Goal: Task Accomplishment & Management: Manage account settings

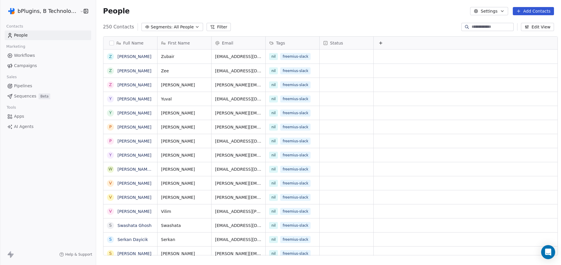
scroll to position [229, 464]
click at [208, 27] on button "Filter" at bounding box center [219, 27] width 24 height 8
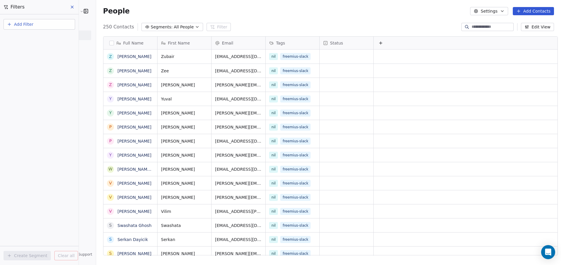
click at [38, 25] on button "Add Filter" at bounding box center [40, 24] width 72 height 11
click at [33, 41] on span "Contact properties" at bounding box center [29, 38] width 38 height 6
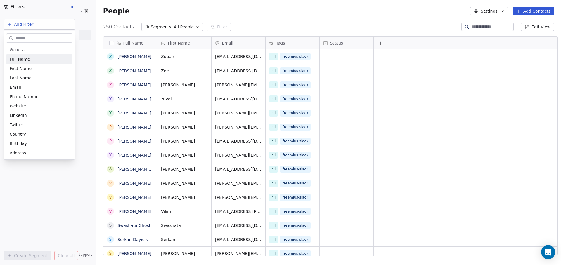
click at [33, 41] on input "text" at bounding box center [44, 38] width 58 height 8
type input "****"
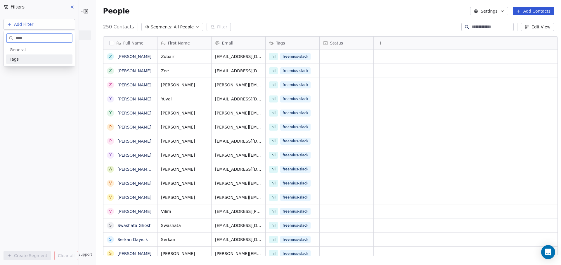
click at [15, 57] on span "Tags" at bounding box center [14, 59] width 9 height 6
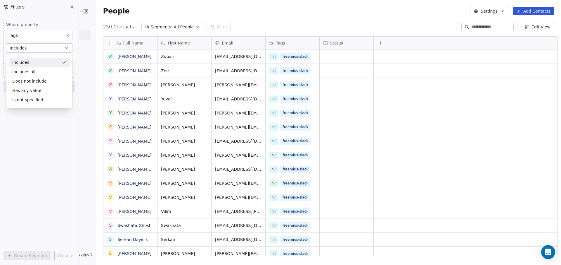
click at [48, 65] on div "Includes" at bounding box center [39, 62] width 61 height 9
click at [27, 60] on body "bPlugins, B Technologies LLC Contacts People Marketing Workflows Campaigns Sale…" at bounding box center [280, 132] width 561 height 265
type input "**********"
click at [28, 76] on div "freemius-slack" at bounding box center [34, 77] width 26 height 5
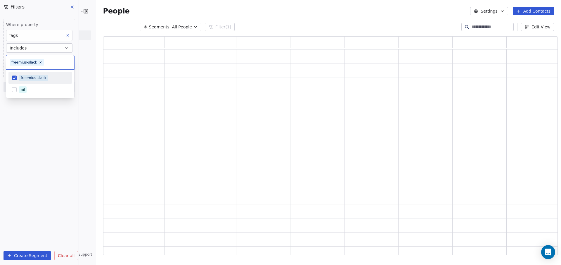
click at [42, 187] on html "bPlugins, B Technologies LLC Contacts People Marketing Workflows Campaigns Sale…" at bounding box center [280, 132] width 561 height 265
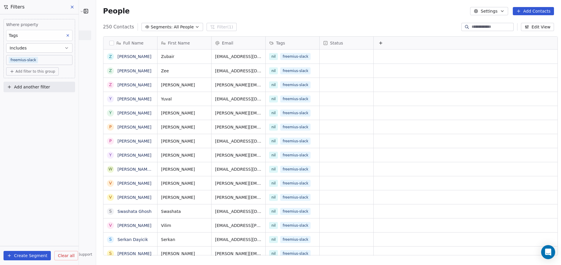
click at [31, 255] on button "Create Segment" at bounding box center [27, 254] width 47 height 9
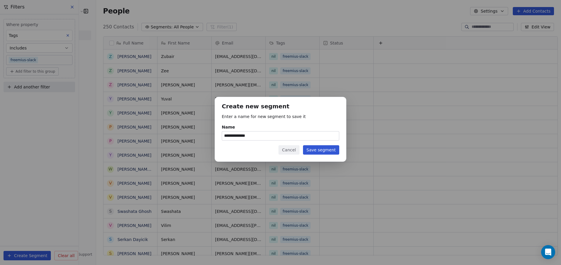
click at [224, 137] on input "**********" at bounding box center [280, 135] width 117 height 9
type input "**********"
click at [326, 152] on button "Save segment" at bounding box center [321, 149] width 36 height 9
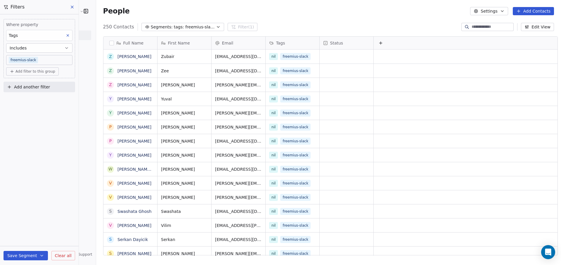
click at [544, 11] on button "Add Contacts" at bounding box center [533, 11] width 41 height 8
click at [523, 33] on span "Import from CSV" at bounding box center [532, 33] width 34 height 6
click at [528, 13] on button "Add Contacts" at bounding box center [533, 11] width 41 height 8
click at [518, 32] on span "Import from CSV" at bounding box center [532, 33] width 34 height 6
click at [20, 255] on button "Save Segment" at bounding box center [26, 254] width 44 height 9
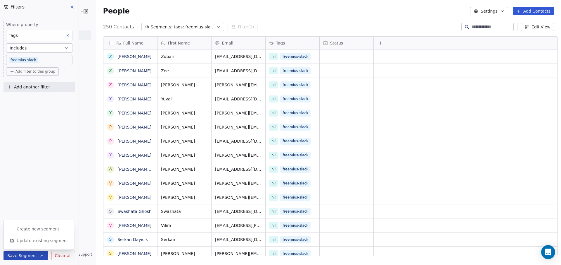
click at [70, 6] on icon at bounding box center [72, 7] width 5 height 5
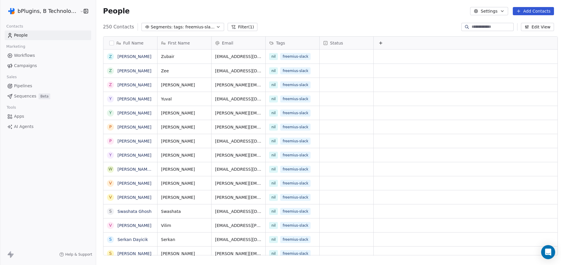
click at [531, 14] on button "Add Contacts" at bounding box center [533, 11] width 41 height 8
click at [523, 32] on span "Import from CSV" at bounding box center [532, 33] width 34 height 6
click at [531, 8] on button "Add Contacts" at bounding box center [533, 11] width 41 height 8
click at [523, 35] on span "Import from CSV" at bounding box center [532, 33] width 34 height 6
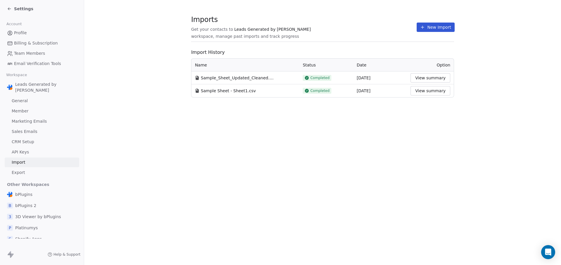
click at [431, 26] on button "New Import" at bounding box center [436, 27] width 38 height 9
click at [439, 28] on button "New Import" at bounding box center [436, 27] width 38 height 9
click at [421, 25] on icon at bounding box center [422, 27] width 5 height 5
click at [430, 25] on button "New Import" at bounding box center [436, 27] width 38 height 9
click at [435, 24] on button "New Import" at bounding box center [436, 27] width 38 height 9
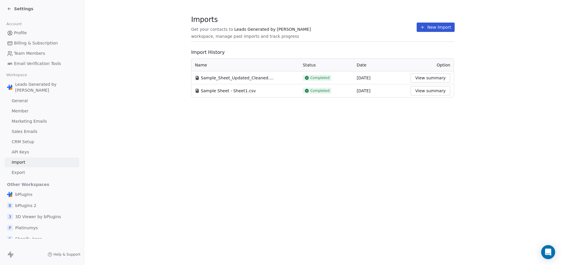
click at [430, 26] on button "New Import" at bounding box center [436, 27] width 38 height 9
click at [428, 27] on button "New Import" at bounding box center [436, 27] width 38 height 9
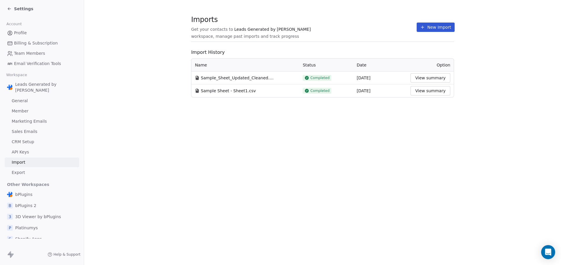
click at [428, 27] on button "New Import" at bounding box center [436, 27] width 38 height 9
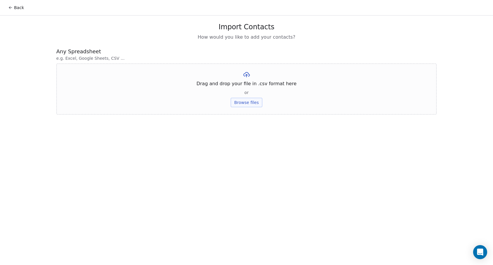
click at [250, 102] on button "Browse files" at bounding box center [247, 102] width 32 height 9
click at [247, 85] on button "Upload" at bounding box center [246, 85] width 21 height 9
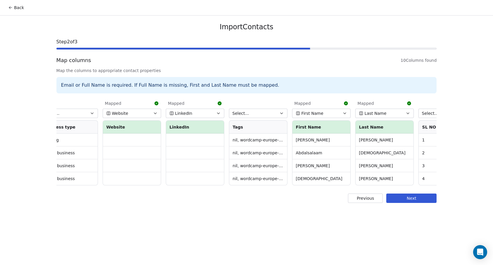
scroll to position [0, 207]
click at [251, 113] on button "Select..." at bounding box center [257, 112] width 58 height 9
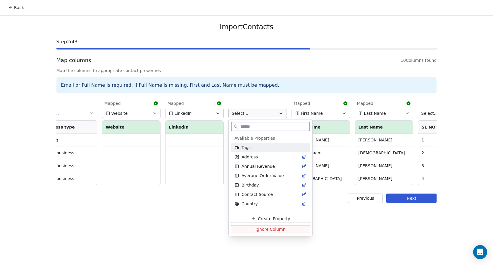
click at [246, 147] on span "Tags" at bounding box center [245, 147] width 9 height 6
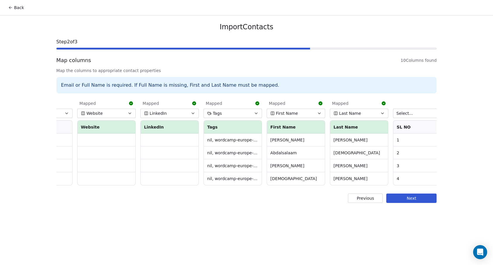
scroll to position [0, 0]
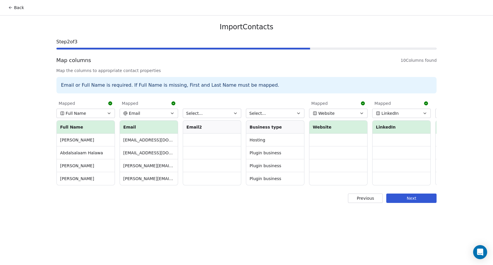
click at [416, 202] on button "Next" at bounding box center [411, 197] width 50 height 9
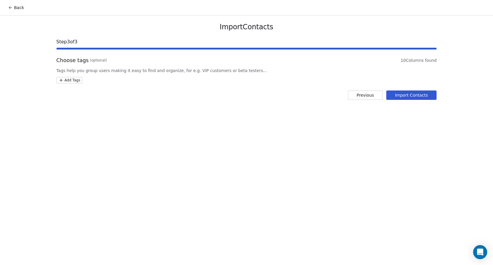
click at [406, 96] on button "Import Contacts" at bounding box center [411, 94] width 51 height 9
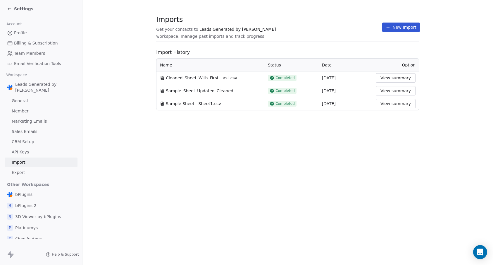
click at [8, 8] on icon at bounding box center [8, 8] width 1 height 1
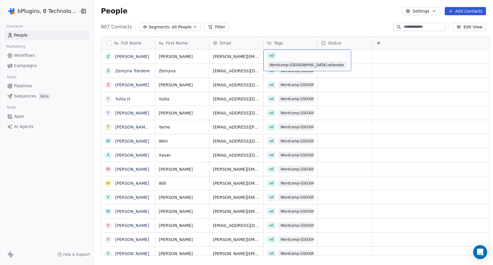
click at [292, 61] on span "Wordcamp-europe-attendee" at bounding box center [306, 64] width 79 height 7
click at [298, 16] on html "bPlugins, B Technologies LLC Contacts People Marketing Workflows Campaigns Sale…" at bounding box center [246, 132] width 493 height 265
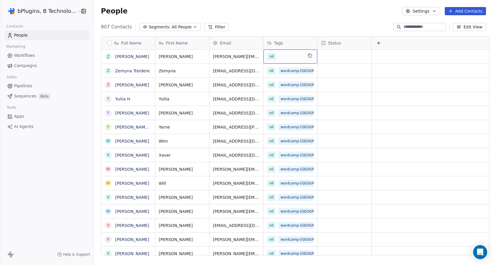
click at [293, 13] on div "People Settings Add Contacts" at bounding box center [293, 11] width 385 height 8
click at [291, 76] on span "wordcamp-[GEOGRAPHIC_DATA]-attendee" at bounding box center [306, 79] width 79 height 7
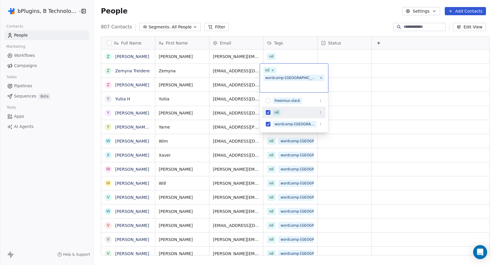
click at [291, 71] on div "nil wordcamp-europe-attendee" at bounding box center [294, 77] width 68 height 29
click at [291, 68] on div "nil wordcamp-europe-attendee" at bounding box center [294, 77] width 68 height 29
click at [297, 53] on html "bPlugins, B Technologies LLC Contacts People Marketing Workflows Campaigns Sale…" at bounding box center [246, 132] width 493 height 265
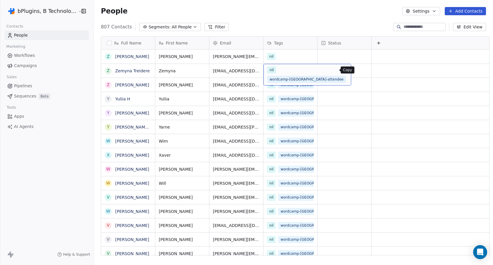
click at [352, 69] on icon "grid" at bounding box center [353, 70] width 3 height 3
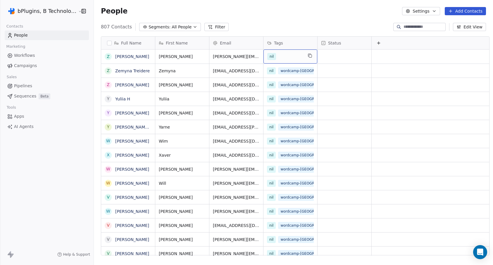
click at [278, 54] on div "nil" at bounding box center [285, 56] width 36 height 7
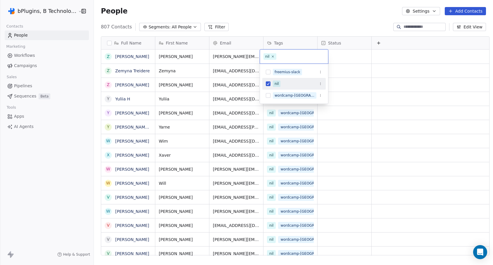
drag, startPoint x: 281, startPoint y: 56, endPoint x: 268, endPoint y: 56, distance: 13.2
click at [268, 56] on div "nil" at bounding box center [294, 56] width 68 height 14
click at [267, 96] on button "Suggestions" at bounding box center [268, 95] width 5 height 5
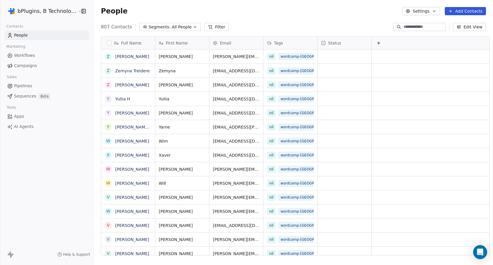
click at [302, 13] on html "bPlugins, B Technologies LLC Contacts People Marketing Workflows Campaigns Sale…" at bounding box center [246, 132] width 493 height 265
click at [184, 27] on button "Segments: All People" at bounding box center [170, 27] width 62 height 8
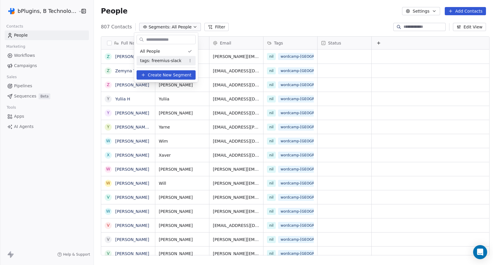
click at [164, 61] on span "tags: freemius-slack" at bounding box center [160, 61] width 41 height 6
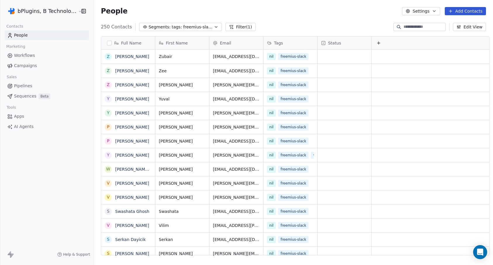
click at [176, 28] on span "tags: freemius-slack" at bounding box center [192, 27] width 41 height 6
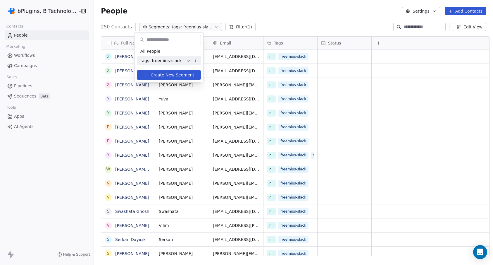
click at [158, 74] on span "Create New Segment" at bounding box center [173, 75] width 44 height 6
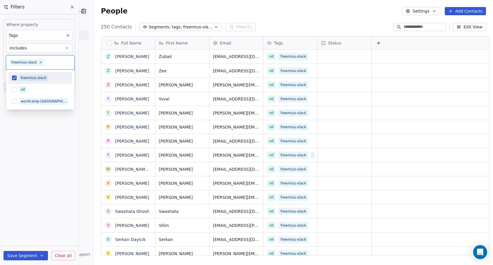
click at [36, 60] on body "bPlugins, B Technologies LLC Contacts People Marketing Workflows Campaigns Sale…" at bounding box center [246, 132] width 493 height 265
click at [15, 100] on button "Suggestions" at bounding box center [14, 101] width 5 height 5
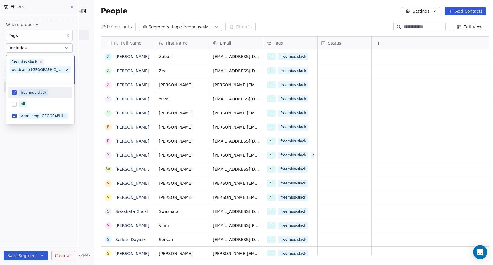
click at [41, 61] on icon at bounding box center [41, 62] width 4 height 4
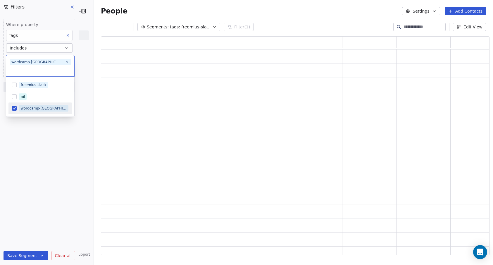
click at [41, 186] on html "bPlugins, B Technologies LLC Contacts People Marketing Workflows Campaigns Sale…" at bounding box center [246, 132] width 493 height 265
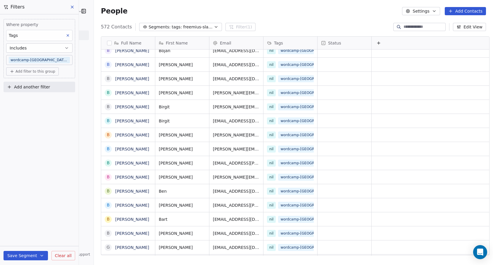
click at [13, 257] on button "Save Segment" at bounding box center [26, 254] width 44 height 9
click at [43, 231] on span "Create new segment" at bounding box center [38, 229] width 43 height 6
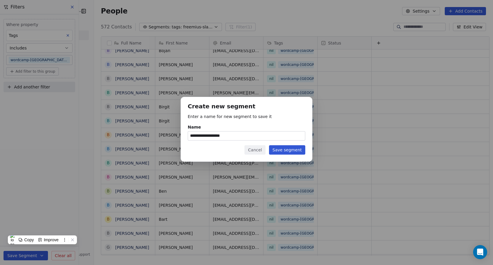
click at [238, 135] on input "**********" at bounding box center [246, 135] width 117 height 9
drag, startPoint x: 239, startPoint y: 135, endPoint x: 200, endPoint y: 136, distance: 38.9
click at [200, 136] on input "**********" at bounding box center [246, 135] width 117 height 9
type input "**********"
click at [288, 149] on button "Save segment" at bounding box center [287, 149] width 36 height 9
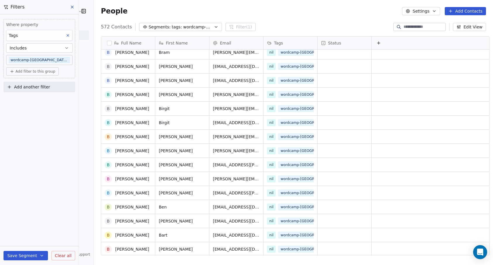
scroll to position [6573, 0]
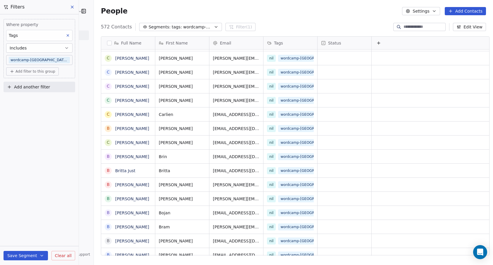
click at [74, 6] on icon at bounding box center [72, 7] width 5 height 5
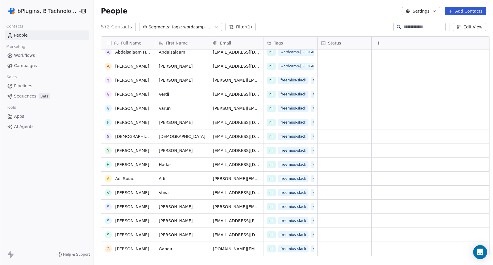
scroll to position [4, 0]
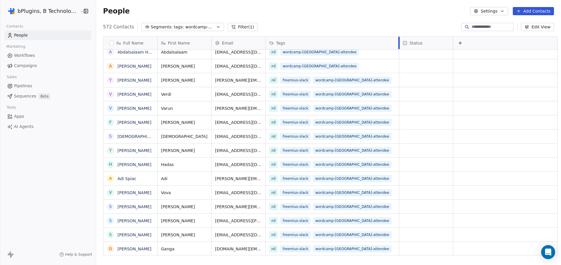
drag, startPoint x: 315, startPoint y: 40, endPoint x: 394, endPoint y: 44, distance: 79.3
click at [398, 44] on div at bounding box center [398, 43] width 1 height 13
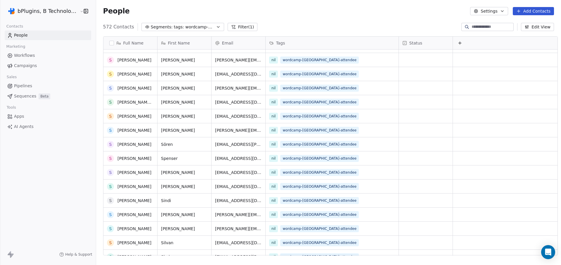
scroll to position [251, 0]
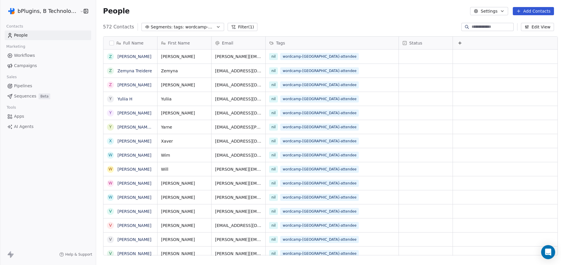
click at [492, 9] on button "Add Contacts" at bounding box center [533, 11] width 41 height 8
click at [492, 34] on span "Import from CSV" at bounding box center [532, 33] width 34 height 6
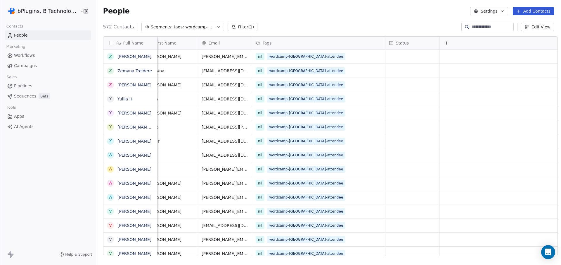
click at [492, 12] on button "Add Contacts" at bounding box center [533, 11] width 41 height 8
click at [492, 32] on span "Import from CSV" at bounding box center [532, 33] width 34 height 6
click at [64, 8] on html "bPlugins, B Technologies LLC Contacts People Marketing Workflows Campaigns Sale…" at bounding box center [280, 132] width 561 height 265
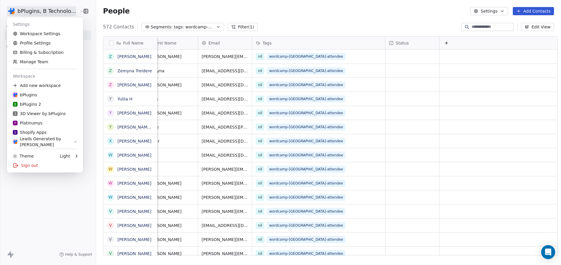
click at [60, 217] on html "bPlugins, B Technologies LLC Contacts People Marketing Workflows Campaigns Sale…" at bounding box center [280, 132] width 561 height 265
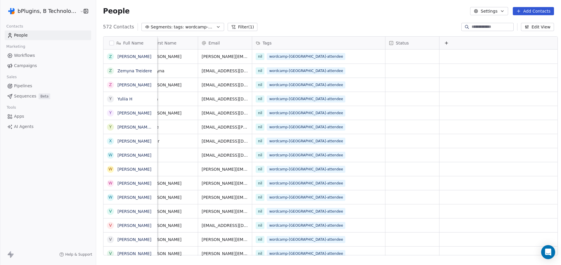
click at [19, 57] on span "Workflows" at bounding box center [24, 55] width 21 height 6
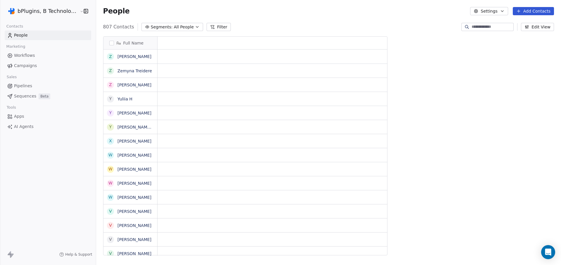
scroll to position [229, 464]
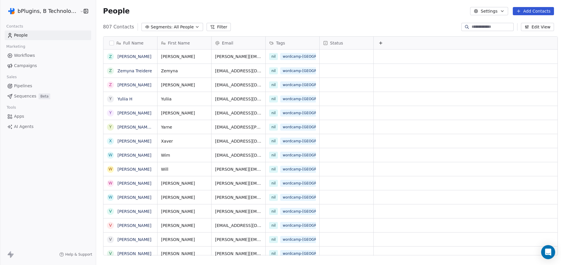
click at [534, 10] on button "Add Contacts" at bounding box center [533, 11] width 41 height 8
click at [522, 34] on span "Import from CSV" at bounding box center [532, 33] width 34 height 6
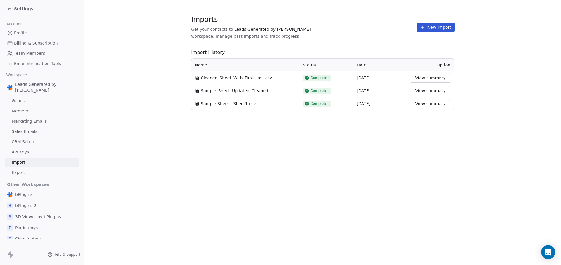
click at [433, 23] on button "New Import" at bounding box center [436, 27] width 38 height 9
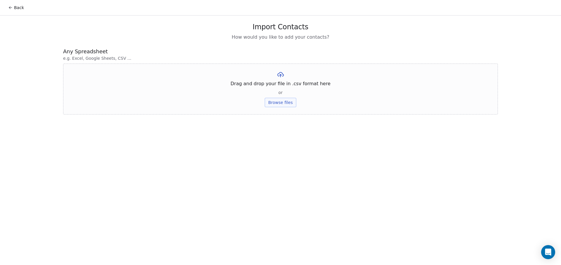
click at [268, 103] on button "Browse files" at bounding box center [281, 102] width 32 height 9
click at [278, 87] on button "Upload" at bounding box center [280, 85] width 21 height 9
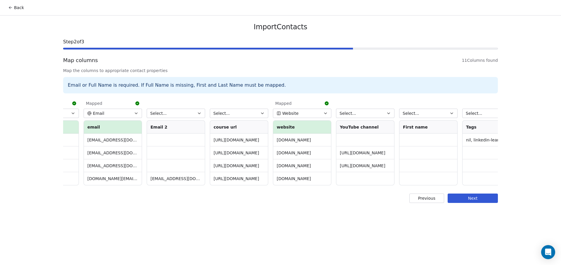
scroll to position [0, 255]
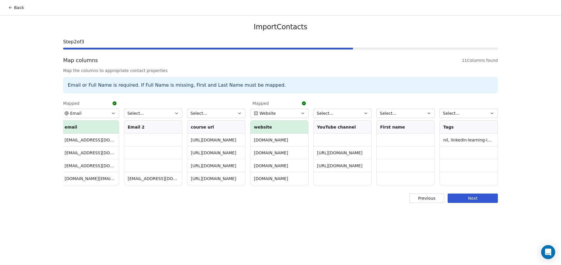
click at [214, 113] on button "Select..." at bounding box center [216, 112] width 58 height 9
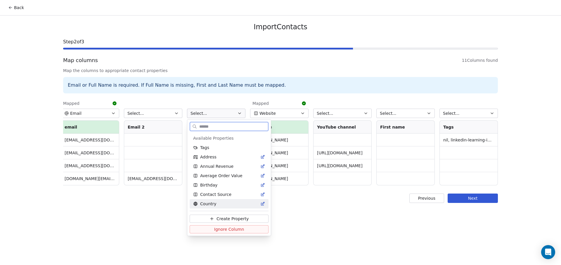
click at [219, 217] on span "Create Property" at bounding box center [233, 218] width 32 height 6
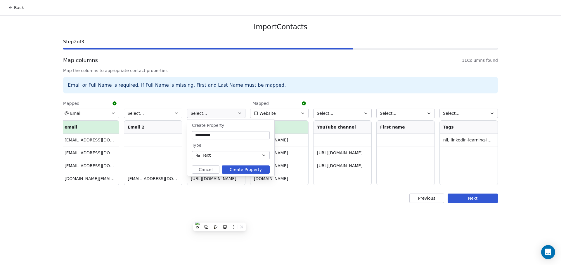
click at [250, 170] on button "Create Property" at bounding box center [246, 169] width 48 height 8
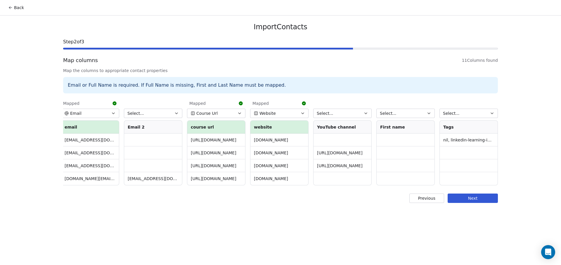
click at [340, 113] on button "Select..." at bounding box center [342, 112] width 58 height 9
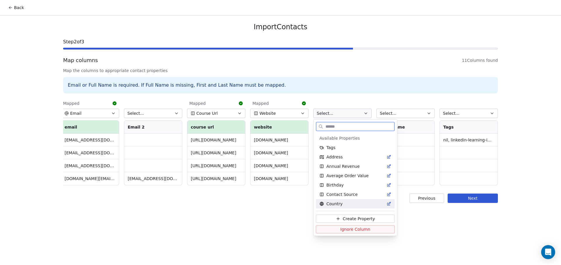
click at [354, 219] on span "Create Property" at bounding box center [359, 218] width 32 height 6
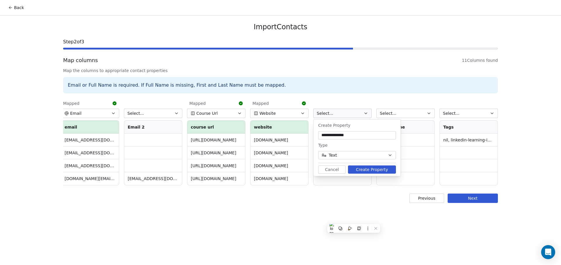
click at [378, 170] on button "Create Property" at bounding box center [372, 169] width 48 height 8
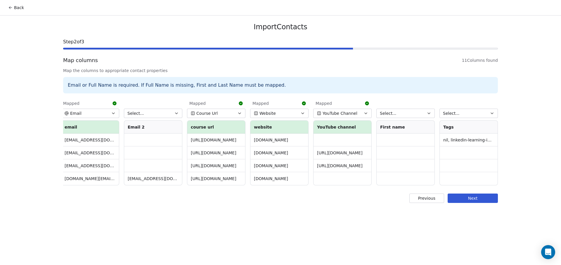
click at [463, 113] on button "Select..." at bounding box center [469, 112] width 58 height 9
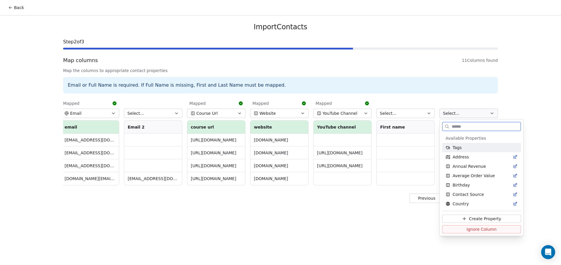
click at [458, 148] on span "Tags" at bounding box center [457, 147] width 9 height 6
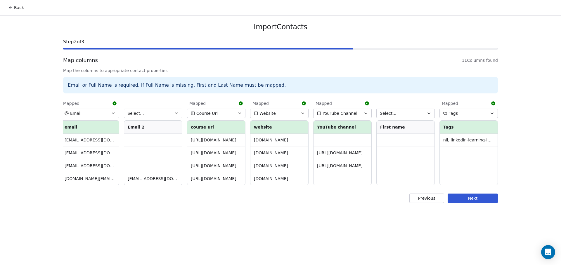
click at [475, 203] on button "Next" at bounding box center [473, 197] width 50 height 9
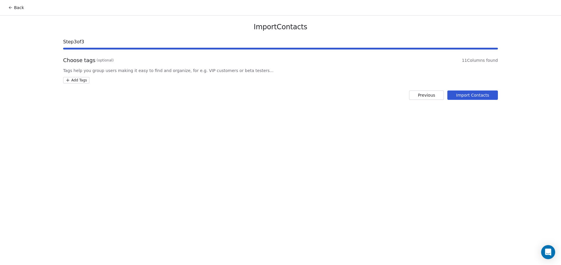
click at [473, 92] on button "Import Contacts" at bounding box center [472, 94] width 51 height 9
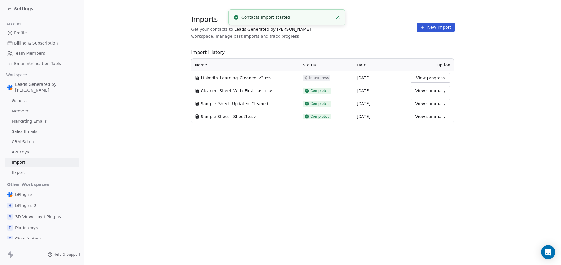
click at [9, 8] on icon at bounding box center [8, 8] width 1 height 1
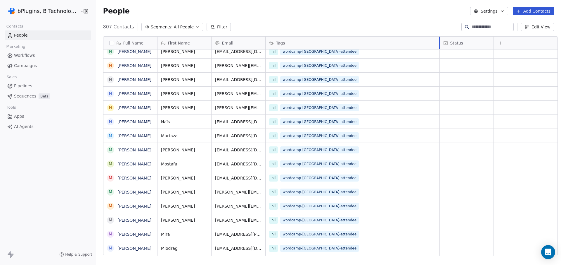
drag, startPoint x: 315, startPoint y: 39, endPoint x: 435, endPoint y: 43, distance: 120.2
click at [435, 43] on div "Tags" at bounding box center [353, 43] width 174 height 13
click at [385, 27] on html "bPlugins, B Technologies LLC Contacts People Marketing Workflows Campaigns Sale…" at bounding box center [280, 132] width 561 height 265
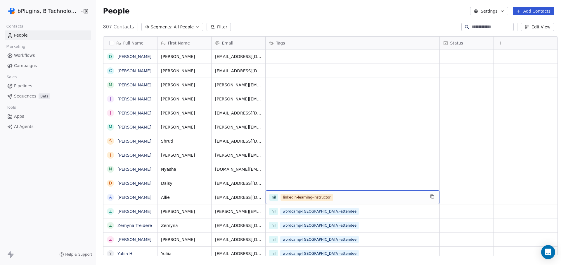
click at [303, 198] on span "linkedin-learning-instructor" at bounding box center [307, 196] width 52 height 7
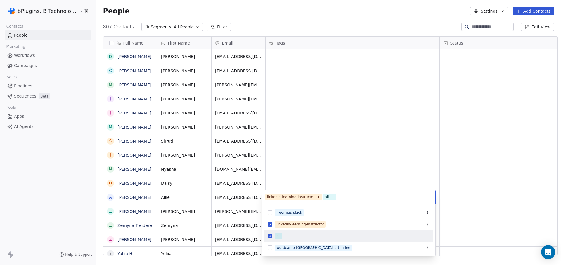
click at [300, 195] on div "linkedin-learning-instructor" at bounding box center [291, 196] width 48 height 5
copy span "linkedin-learning-instructor"
click at [178, 29] on html "bPlugins, B Technologies LLC Contacts People Marketing Workflows Campaigns Sale…" at bounding box center [280, 132] width 561 height 265
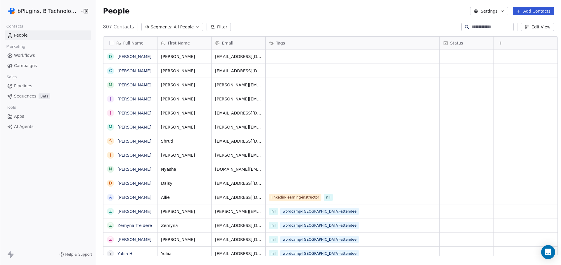
click at [179, 27] on span "All People" at bounding box center [184, 27] width 20 height 6
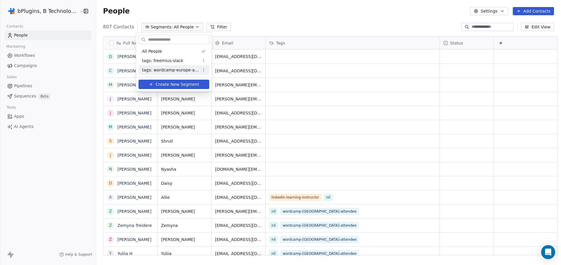
click at [164, 71] on span "tags: wordcamp-europe-attendee" at bounding box center [170, 70] width 57 height 6
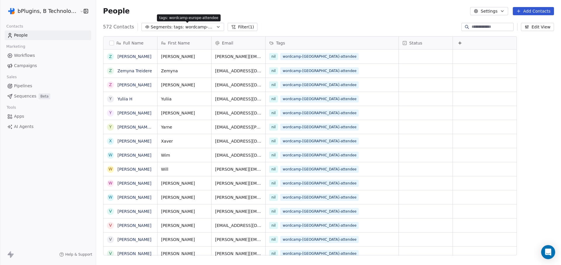
click at [182, 26] on span "tags: wordcamp-europe-attendee" at bounding box center [194, 27] width 41 height 6
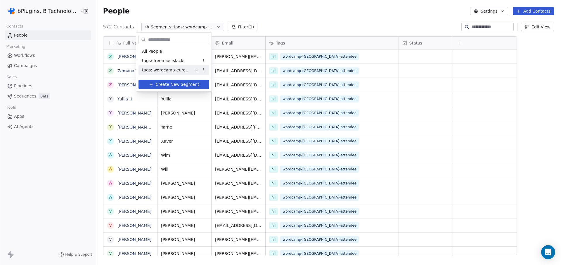
click at [160, 86] on span "Create New Segment" at bounding box center [178, 84] width 44 height 6
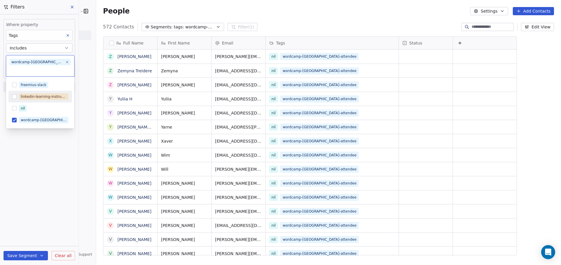
click at [15, 98] on button "Suggestions" at bounding box center [14, 96] width 5 height 5
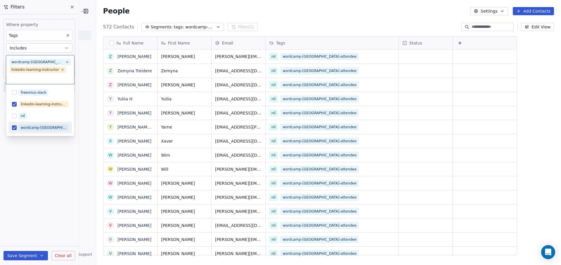
click at [14, 128] on button "Suggestions" at bounding box center [14, 127] width 5 height 5
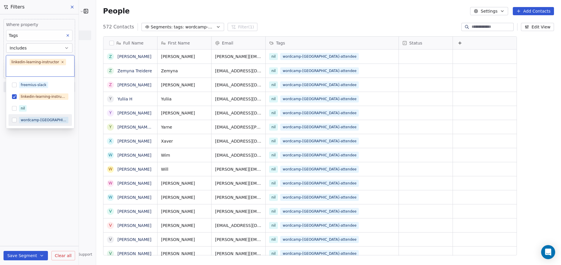
click at [41, 221] on html "bPlugins, B Technologies LLC Contacts People Marketing Workflows Campaigns Sale…" at bounding box center [280, 132] width 561 height 265
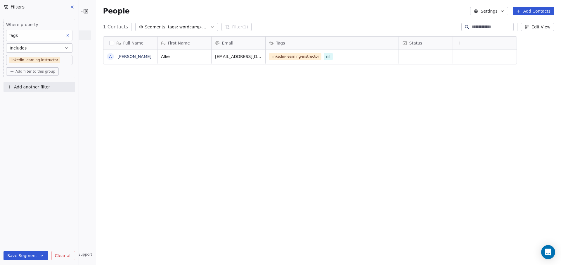
click at [532, 11] on button "Add Contacts" at bounding box center [533, 11] width 41 height 8
click at [521, 31] on span "Import from CSV" at bounding box center [532, 33] width 34 height 6
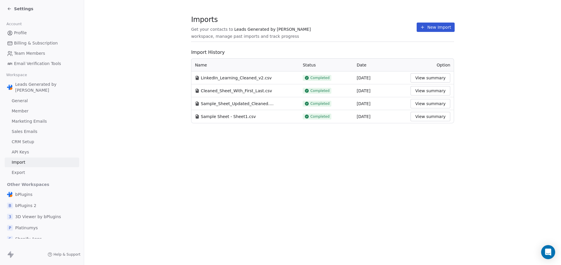
click at [430, 29] on button "New Import" at bounding box center [436, 27] width 38 height 9
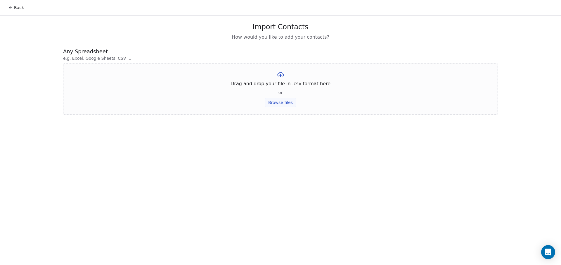
click at [288, 102] on button "Browse files" at bounding box center [281, 102] width 32 height 9
click at [276, 84] on button "Upload" at bounding box center [280, 85] width 21 height 9
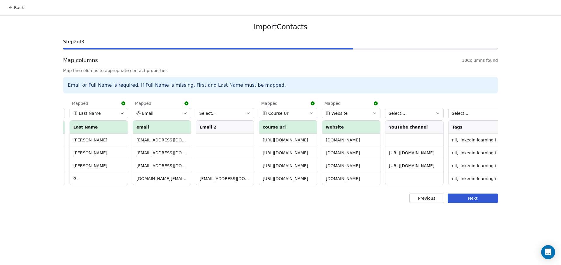
scroll to position [0, 192]
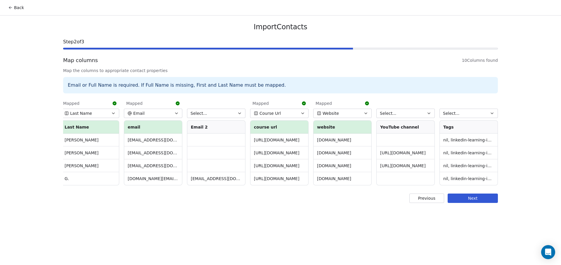
click at [402, 113] on button "Select..." at bounding box center [405, 112] width 58 height 9
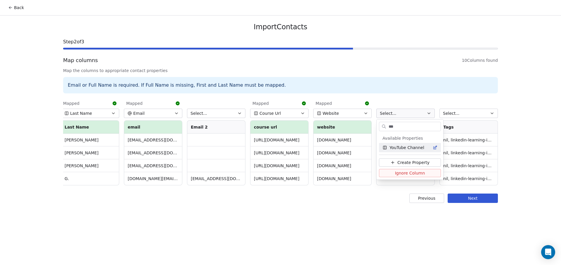
type input "***"
click at [407, 148] on span "YouTube Channel" at bounding box center [407, 147] width 35 height 6
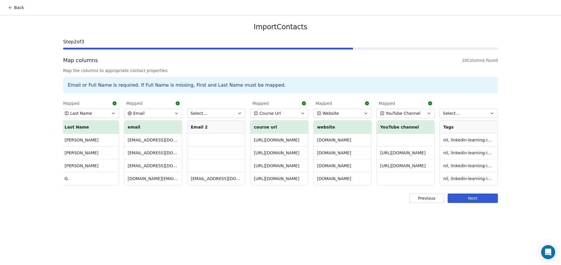
click at [467, 113] on button "Select..." at bounding box center [469, 112] width 58 height 9
type input "****"
click at [461, 147] on span "Tags" at bounding box center [457, 147] width 9 height 6
click at [472, 203] on button "Next" at bounding box center [473, 197] width 50 height 9
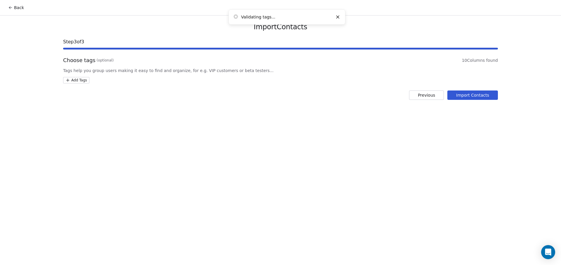
click at [479, 92] on button "Import Contacts" at bounding box center [472, 94] width 51 height 9
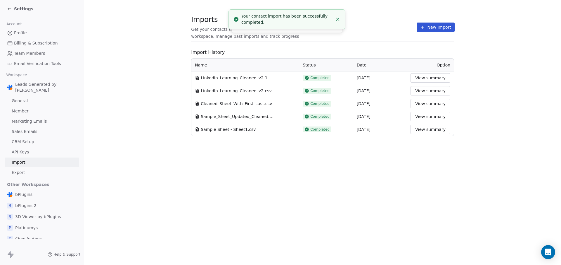
click at [8, 6] on icon at bounding box center [9, 8] width 5 height 5
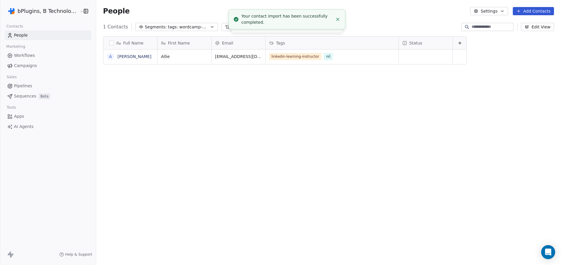
scroll to position [229, 464]
click at [339, 18] on icon "Close toast" at bounding box center [337, 19] width 5 height 5
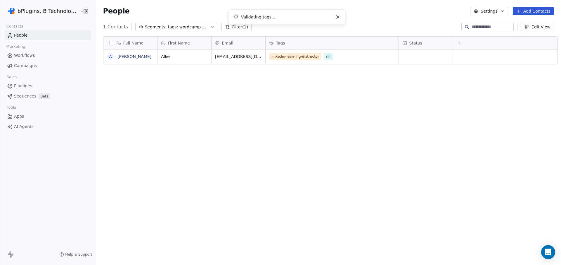
click at [337, 16] on line "Close toast" at bounding box center [338, 17] width 3 height 3
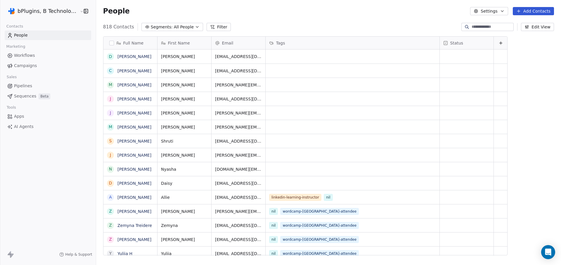
scroll to position [229, 464]
click at [177, 29] on span "All People" at bounding box center [184, 27] width 20 height 6
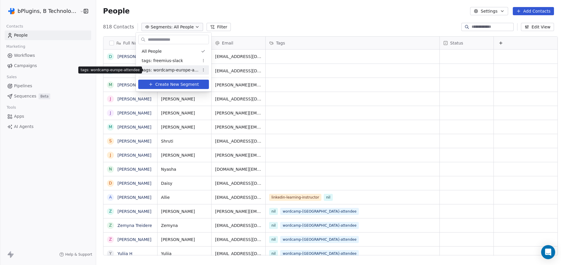
click at [163, 72] on span "tags: wordcamp-europe-attendee" at bounding box center [170, 70] width 57 height 6
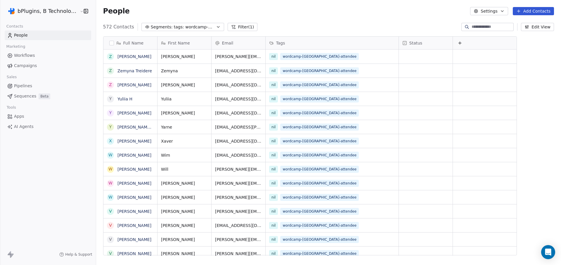
click at [174, 27] on span "tags: wordcamp-europe-attendee" at bounding box center [194, 27] width 41 height 6
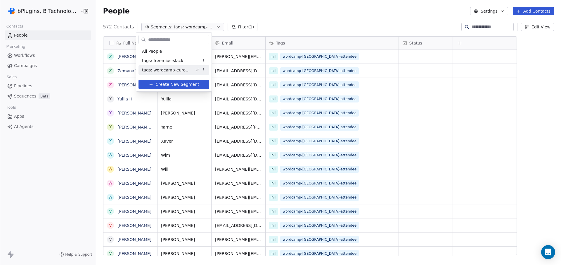
click at [161, 84] on span "Create New Segment" at bounding box center [178, 84] width 44 height 6
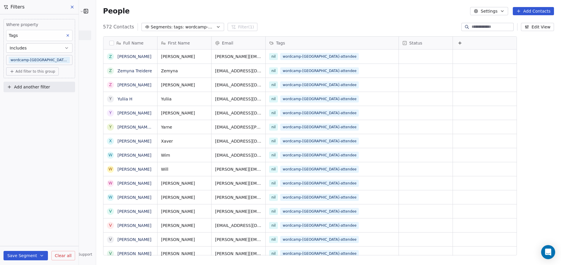
click at [42, 60] on body "bPlugins, B Technologies LLC Contacts People Marketing Workflows Campaigns Sale…" at bounding box center [280, 132] width 561 height 265
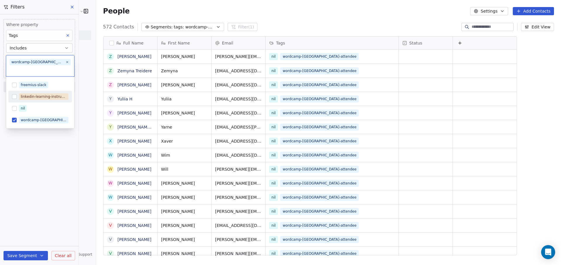
click at [14, 96] on button "Suggestions" at bounding box center [14, 96] width 5 height 5
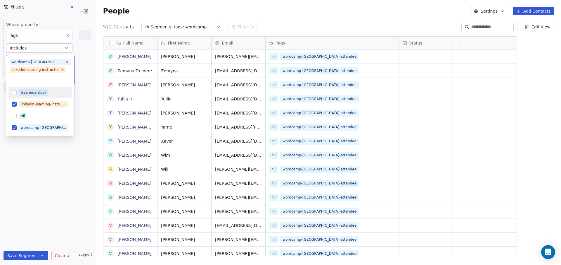
click at [65, 62] on icon at bounding box center [67, 62] width 4 height 4
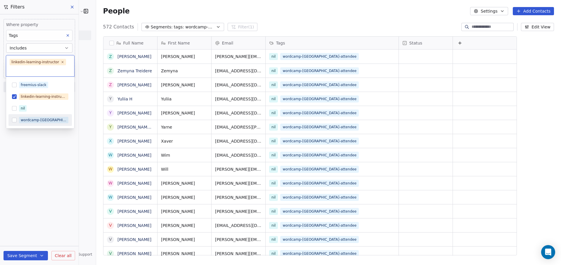
click at [37, 188] on html "bPlugins, B Technologies LLC Contacts People Marketing Workflows Campaigns Sale…" at bounding box center [280, 132] width 561 height 265
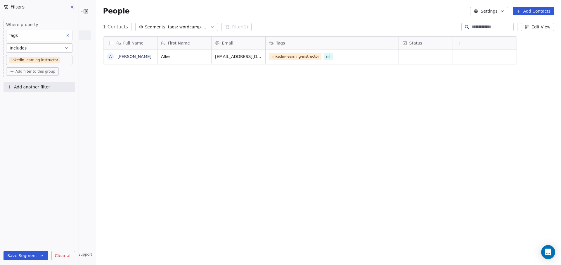
click at [72, 6] on icon at bounding box center [72, 7] width 5 height 5
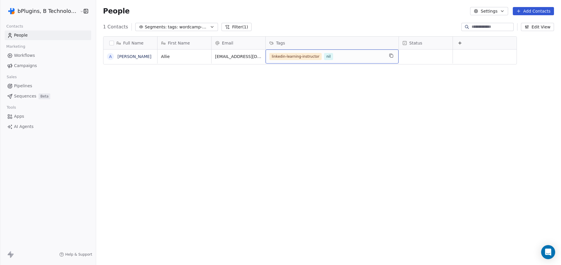
drag, startPoint x: 314, startPoint y: 56, endPoint x: 297, endPoint y: 56, distance: 17.5
click at [283, 58] on span "linkedin-learning-instructor" at bounding box center [295, 56] width 52 height 7
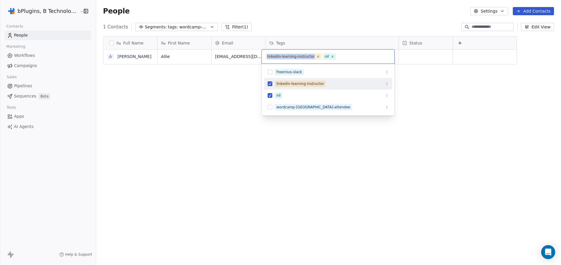
click at [283, 58] on span "linkedin-learning-instructor" at bounding box center [293, 56] width 56 height 6
click at [285, 56] on div "linkedin-learning-instructor" at bounding box center [291, 56] width 48 height 5
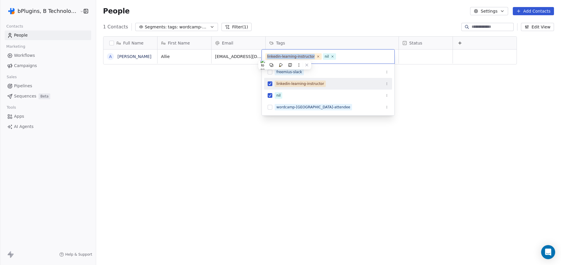
click at [285, 56] on div "linkedin-learning-instructor" at bounding box center [291, 56] width 48 height 5
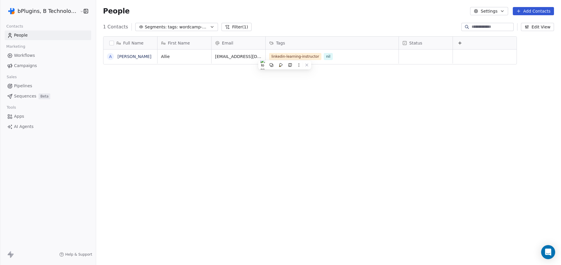
click at [438, 121] on html "bPlugins, B Technologies LLC Contacts People Marketing Workflows Campaigns Sale…" at bounding box center [280, 132] width 561 height 265
click at [332, 114] on div "Full Name A [PERSON_NAME] First Name Email Tags Status [PERSON_NAME]@[DOMAIN_NA…" at bounding box center [328, 148] width 465 height 233
click at [389, 56] on icon "grid" at bounding box center [391, 55] width 5 height 5
click at [22, 35] on span "People" at bounding box center [21, 35] width 14 height 6
click at [168, 27] on span "tags: wordcamp-europe-attendee" at bounding box center [188, 27] width 41 height 6
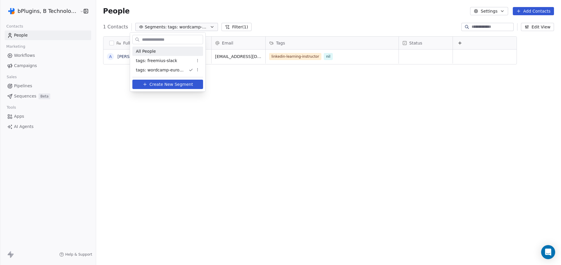
click at [154, 50] on span "All People" at bounding box center [146, 51] width 20 height 6
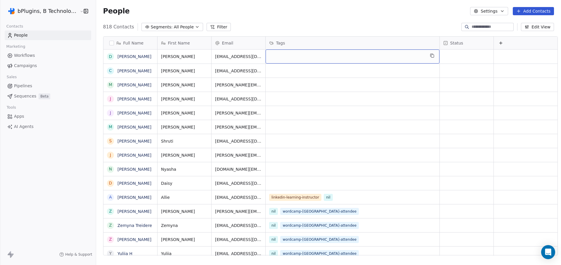
click at [279, 58] on div "grid" at bounding box center [353, 56] width 174 height 14
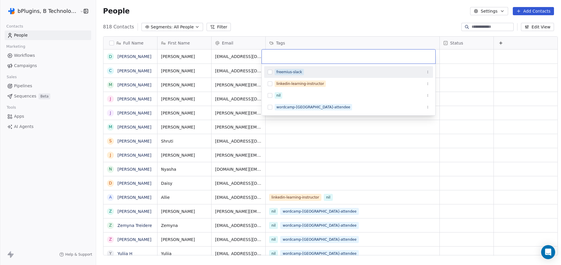
type input "**********"
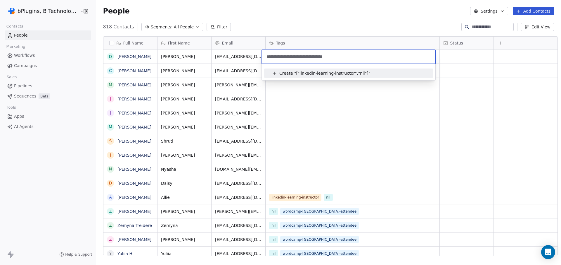
click at [365, 24] on html "bPlugins, B Technologies LLC Contacts People Marketing Workflows Campaigns Sale…" at bounding box center [280, 132] width 561 height 265
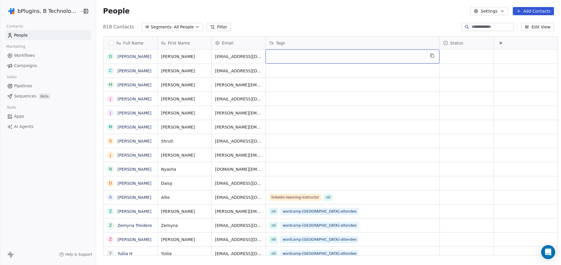
click at [307, 55] on div "grid" at bounding box center [353, 56] width 174 height 14
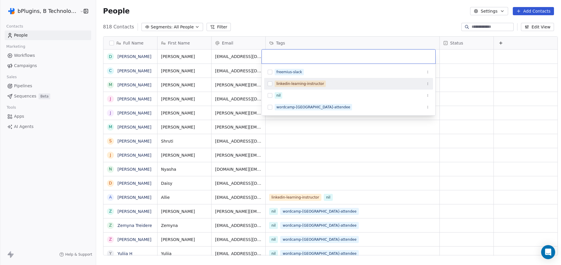
click at [269, 83] on button "Suggestions" at bounding box center [270, 83] width 5 height 5
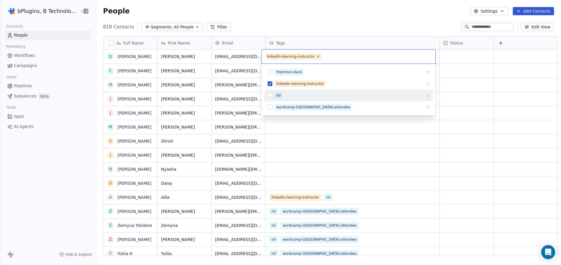
click at [269, 96] on button "Suggestions" at bounding box center [270, 95] width 5 height 5
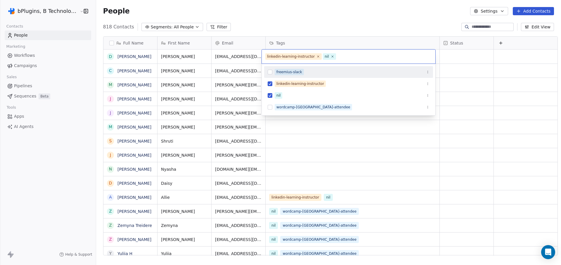
click at [323, 22] on html "bPlugins, B Technologies LLC Contacts People Marketing Workflows Campaigns Sale…" at bounding box center [280, 132] width 561 height 265
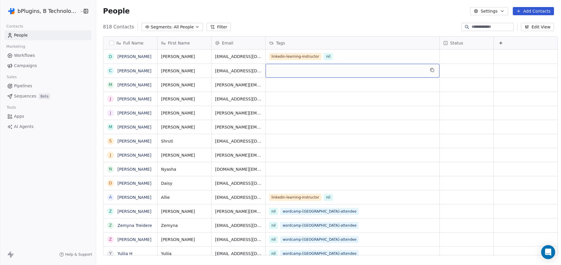
click at [367, 69] on div "grid" at bounding box center [353, 71] width 174 height 14
click at [366, 70] on div "grid" at bounding box center [353, 71] width 174 height 14
click at [282, 70] on div "grid" at bounding box center [353, 71] width 174 height 14
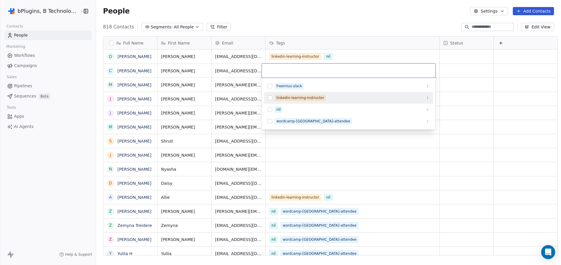
click at [270, 98] on button "Suggestions" at bounding box center [270, 97] width 5 height 5
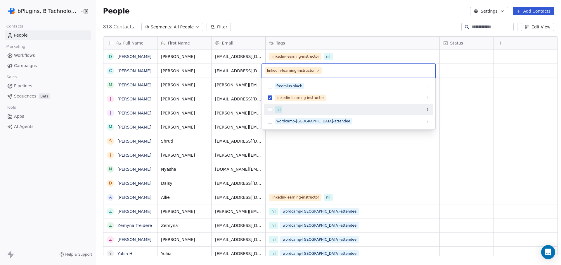
click at [271, 109] on button "Suggestions" at bounding box center [270, 109] width 5 height 5
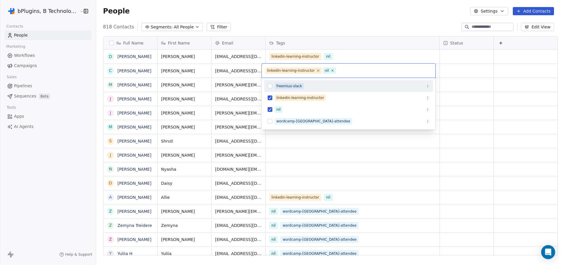
click at [339, 26] on html "bPlugins, B Technologies LLC Contacts People Marketing Workflows Campaigns Sale…" at bounding box center [280, 132] width 561 height 265
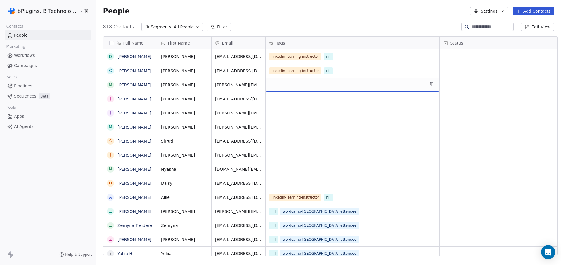
click at [276, 83] on div "grid" at bounding box center [353, 85] width 174 height 14
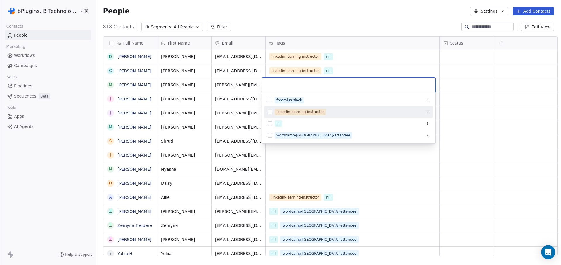
click at [270, 112] on button "Suggestions" at bounding box center [270, 111] width 5 height 5
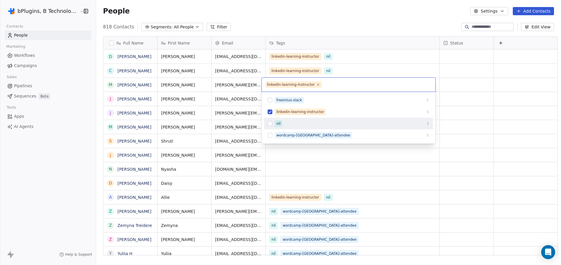
click at [270, 124] on button "Suggestions" at bounding box center [270, 123] width 5 height 5
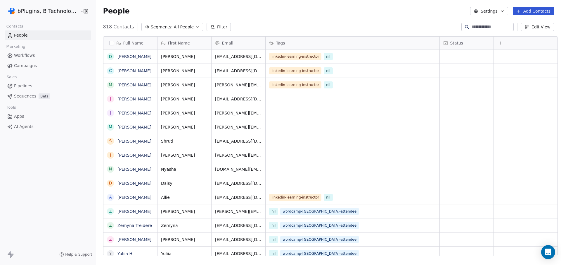
click at [333, 18] on html "bPlugins, B Technologies LLC Contacts People Marketing Workflows Campaigns Sale…" at bounding box center [280, 132] width 561 height 265
click at [278, 94] on div "grid" at bounding box center [353, 99] width 174 height 14
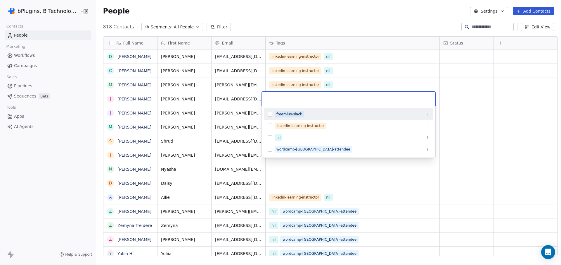
click at [269, 114] on button "Suggestions" at bounding box center [270, 114] width 5 height 5
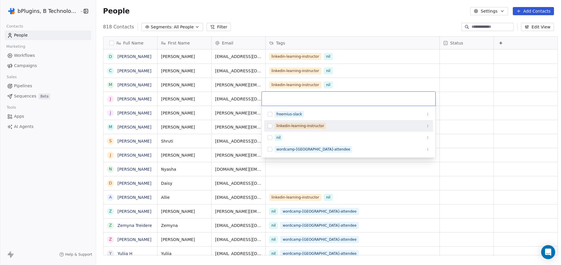
click at [269, 123] on button "Suggestions" at bounding box center [270, 125] width 5 height 5
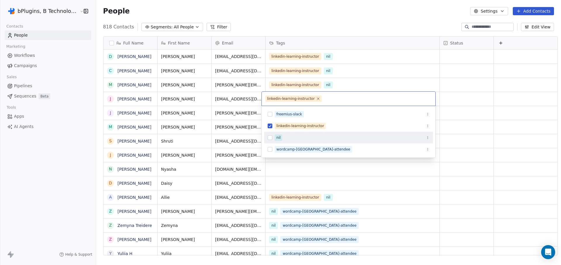
click at [270, 137] on button "Suggestions" at bounding box center [270, 137] width 5 height 5
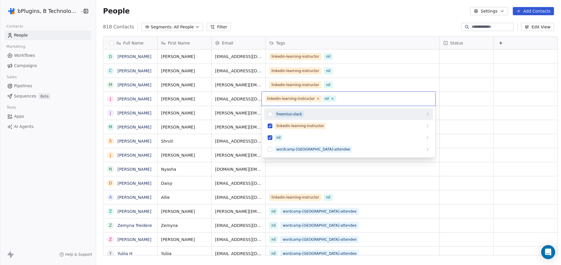
click at [321, 8] on html "bPlugins, B Technologies LLC Contacts People Marketing Workflows Campaigns Sale…" at bounding box center [280, 132] width 561 height 265
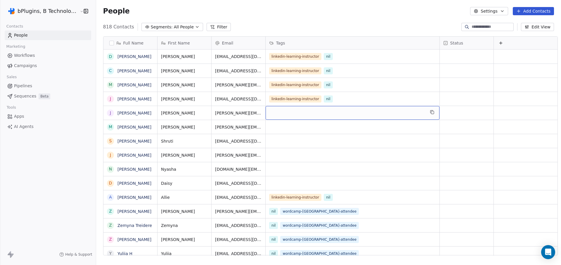
click at [274, 111] on div "grid" at bounding box center [353, 113] width 174 height 14
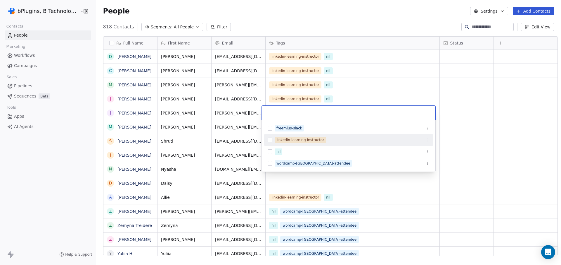
click at [270, 139] on button "Suggestions" at bounding box center [270, 139] width 5 height 5
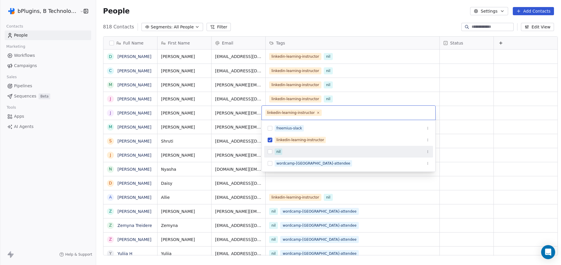
click at [269, 149] on button "Suggestions" at bounding box center [270, 151] width 5 height 5
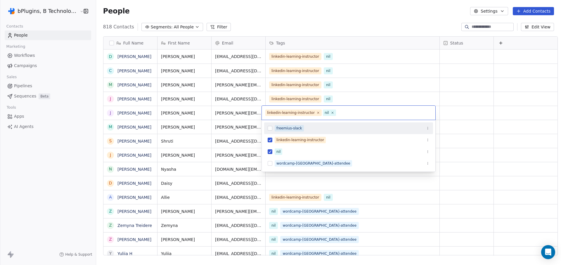
click at [325, 8] on html "bPlugins, B Technologies LLC Contacts People Marketing Workflows Campaigns Sale…" at bounding box center [280, 132] width 561 height 265
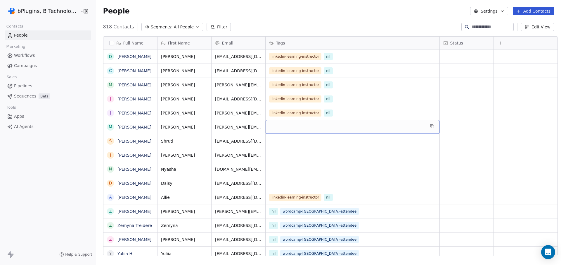
click at [280, 127] on div "grid" at bounding box center [353, 127] width 174 height 14
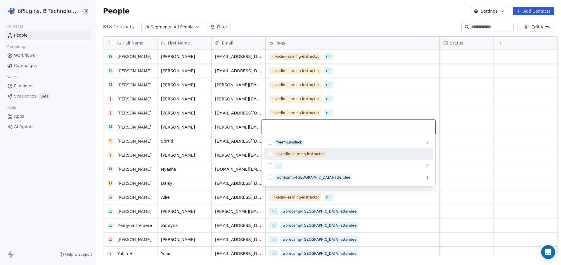
click at [272, 153] on button "Suggestions" at bounding box center [270, 153] width 5 height 5
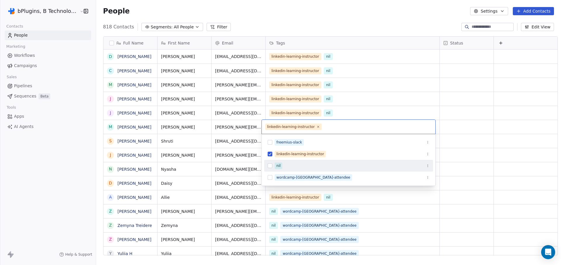
click at [267, 169] on div "nil" at bounding box center [348, 165] width 169 height 9
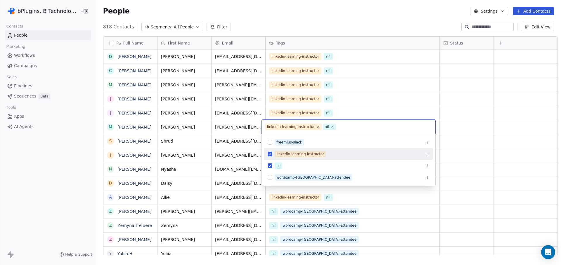
click at [326, 21] on html "bPlugins, B Technologies LLC Contacts People Marketing Workflows Campaigns Sale…" at bounding box center [280, 132] width 561 height 265
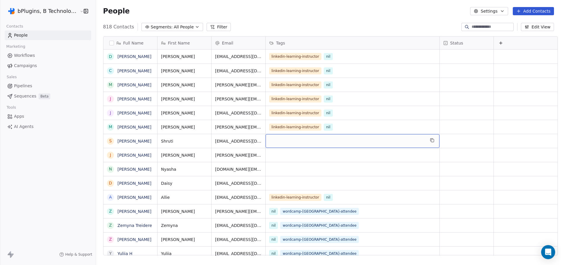
click at [276, 142] on div "grid" at bounding box center [353, 141] width 174 height 14
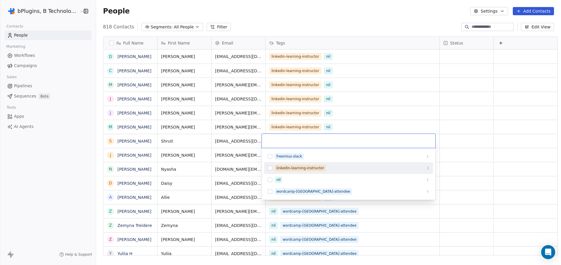
drag, startPoint x: 268, startPoint y: 167, endPoint x: 267, endPoint y: 178, distance: 10.3
click at [268, 167] on button "Suggestions" at bounding box center [270, 167] width 5 height 5
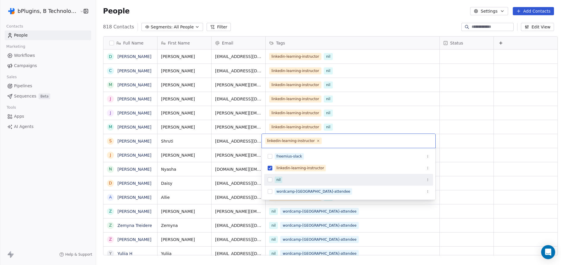
click at [269, 180] on button "Suggestions" at bounding box center [270, 179] width 5 height 5
click at [342, 14] on html "bPlugins, B Technologies LLC Contacts People Marketing Workflows Campaigns Sale…" at bounding box center [280, 132] width 561 height 265
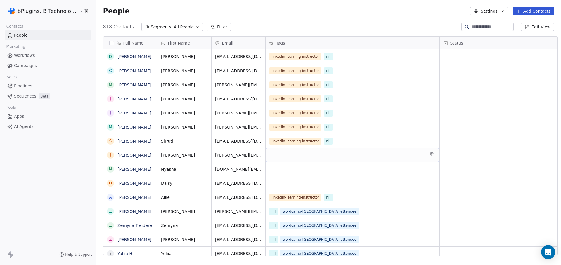
click at [276, 155] on div "grid" at bounding box center [353, 155] width 174 height 14
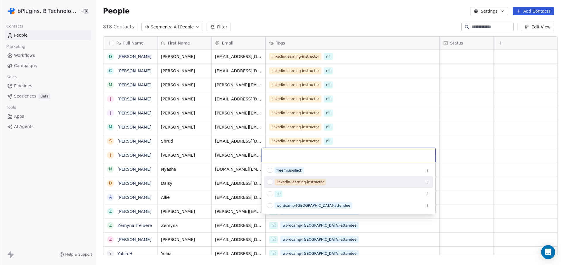
click at [268, 181] on button "Suggestions" at bounding box center [270, 181] width 5 height 5
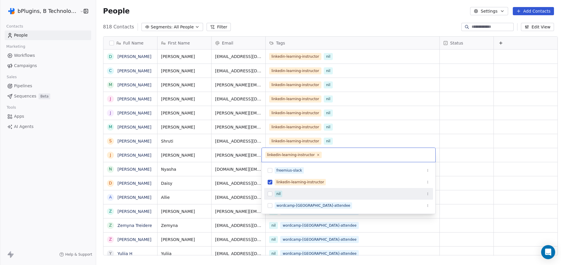
click at [270, 194] on button "Suggestions" at bounding box center [270, 193] width 5 height 5
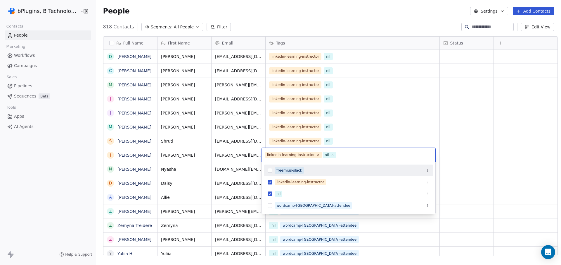
click at [340, 23] on html "bPlugins, B Technologies LLC Contacts People Marketing Workflows Campaigns Sale…" at bounding box center [280, 132] width 561 height 265
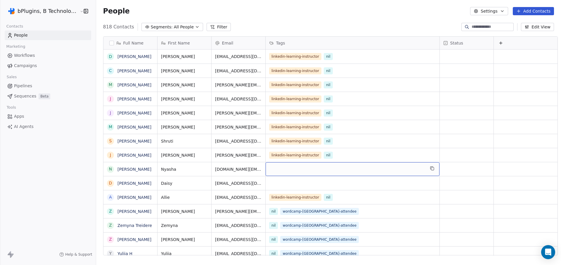
click at [281, 171] on div "grid" at bounding box center [353, 169] width 174 height 14
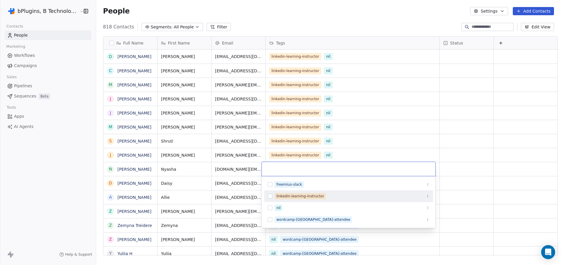
click at [270, 196] on button "Suggestions" at bounding box center [270, 195] width 5 height 5
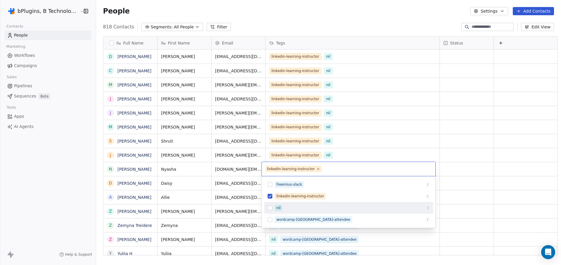
drag, startPoint x: 270, startPoint y: 208, endPoint x: 270, endPoint y: 204, distance: 4.1
click at [269, 208] on button "Suggestions" at bounding box center [270, 207] width 5 height 5
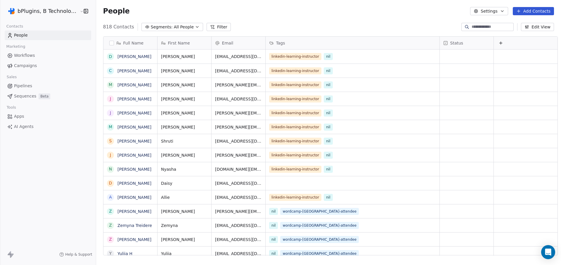
click at [338, 10] on html "bPlugins, B Technologies LLC Contacts People Marketing Workflows Campaigns Sale…" at bounding box center [280, 132] width 561 height 265
click at [282, 181] on div "grid" at bounding box center [353, 183] width 174 height 14
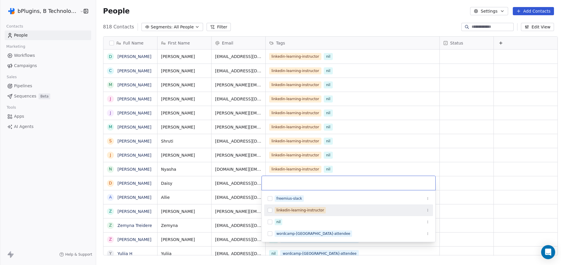
click at [270, 212] on div "linkedin-learning-instructor" at bounding box center [348, 209] width 169 height 9
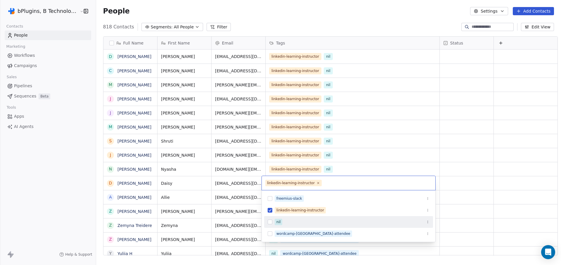
click at [269, 222] on button "Suggestions" at bounding box center [270, 221] width 5 height 5
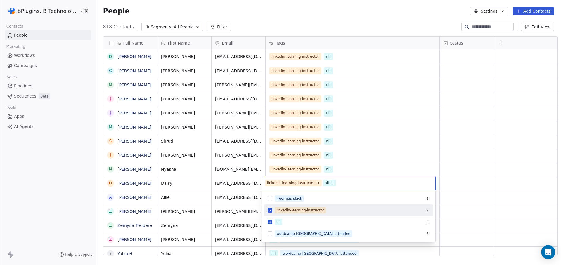
click at [326, 19] on html "bPlugins, B Technologies LLC Contacts People Marketing Workflows Campaigns Sale…" at bounding box center [280, 132] width 561 height 265
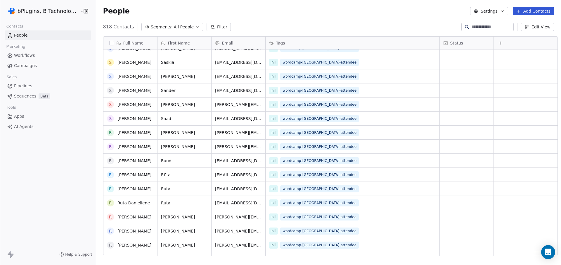
scroll to position [0, 0]
